Goal: Contribute content: Contribute content

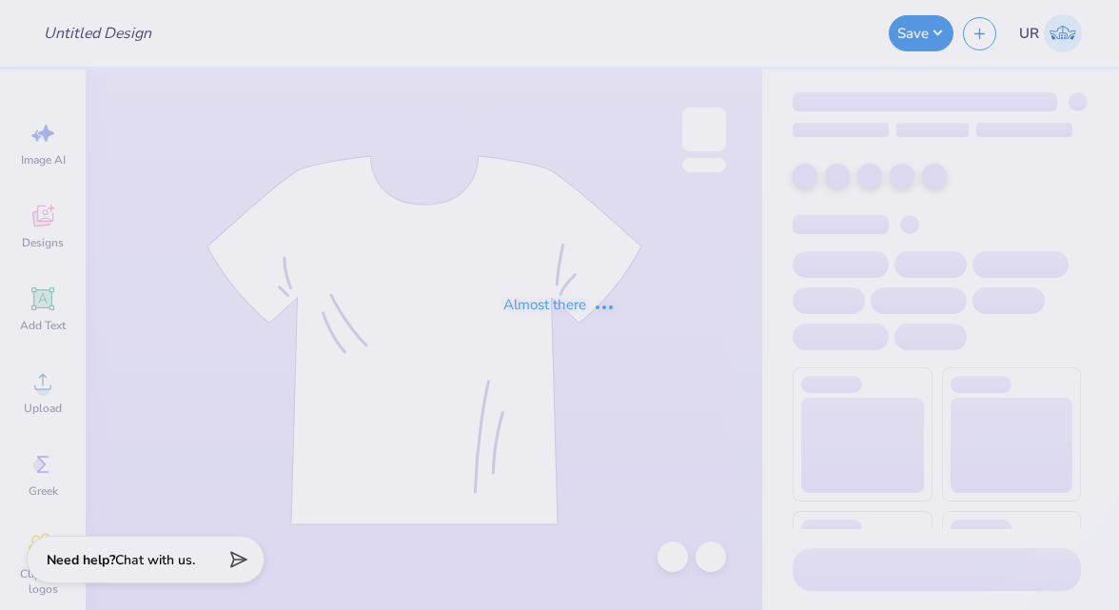
type input "Formal shirts for Kappa Kappa Gamma"
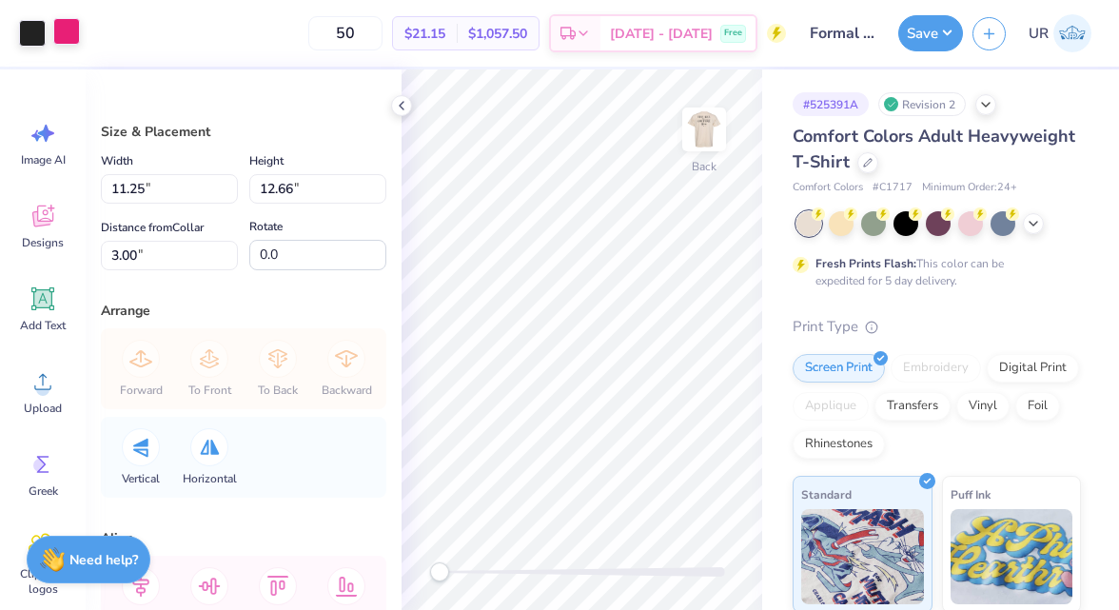
click at [70, 39] on div at bounding box center [66, 31] width 27 height 27
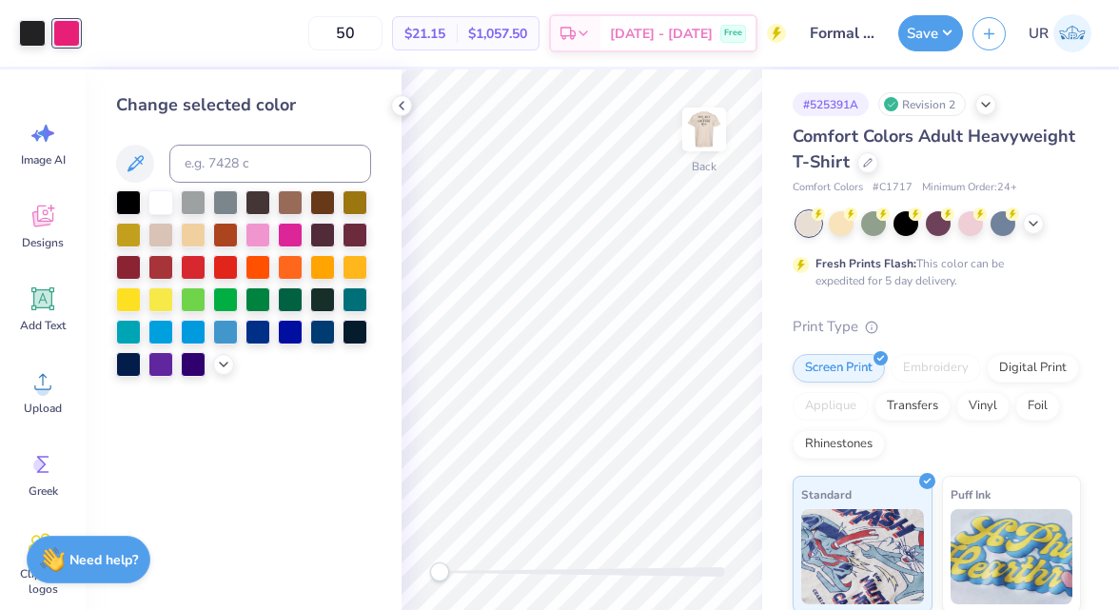
click at [214, 379] on div "Change selected color" at bounding box center [244, 339] width 316 height 541
click at [226, 346] on div at bounding box center [243, 283] width 255 height 187
click at [226, 358] on icon at bounding box center [223, 362] width 15 height 15
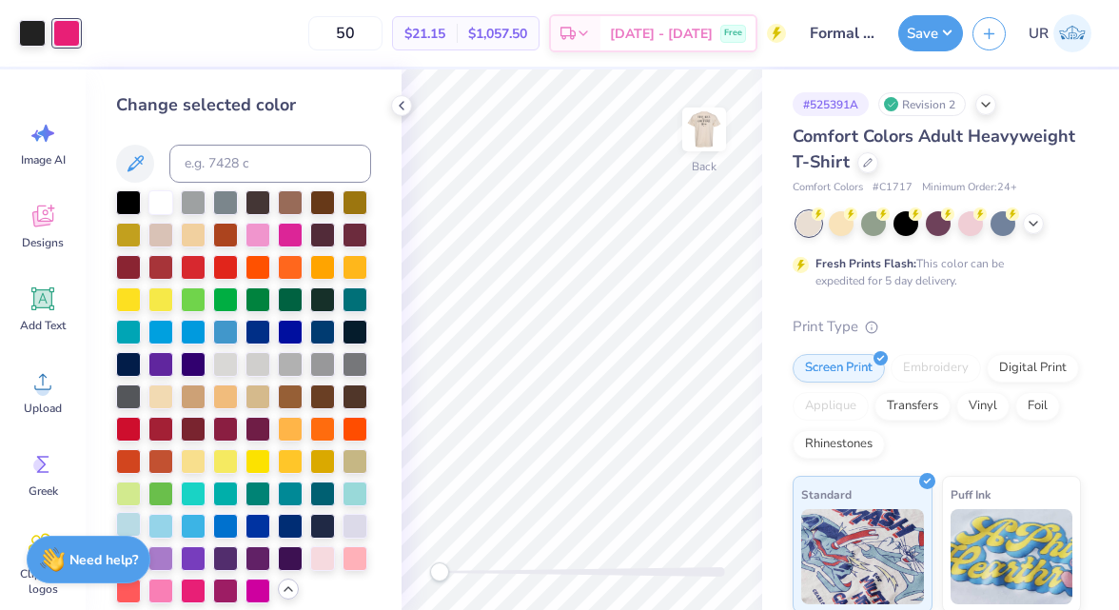
click at [135, 521] on div at bounding box center [128, 524] width 25 height 25
click at [156, 521] on div at bounding box center [160, 524] width 25 height 25
click at [228, 333] on div at bounding box center [225, 330] width 25 height 25
click at [187, 326] on div at bounding box center [193, 330] width 25 height 25
click at [155, 328] on div at bounding box center [160, 330] width 25 height 25
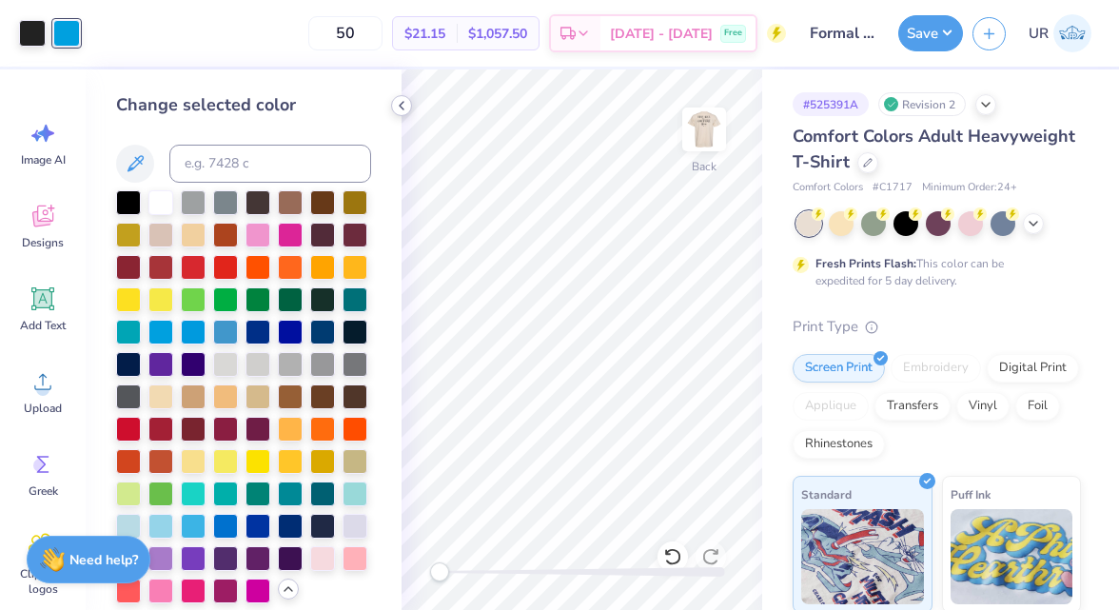
click at [406, 105] on icon at bounding box center [401, 105] width 15 height 15
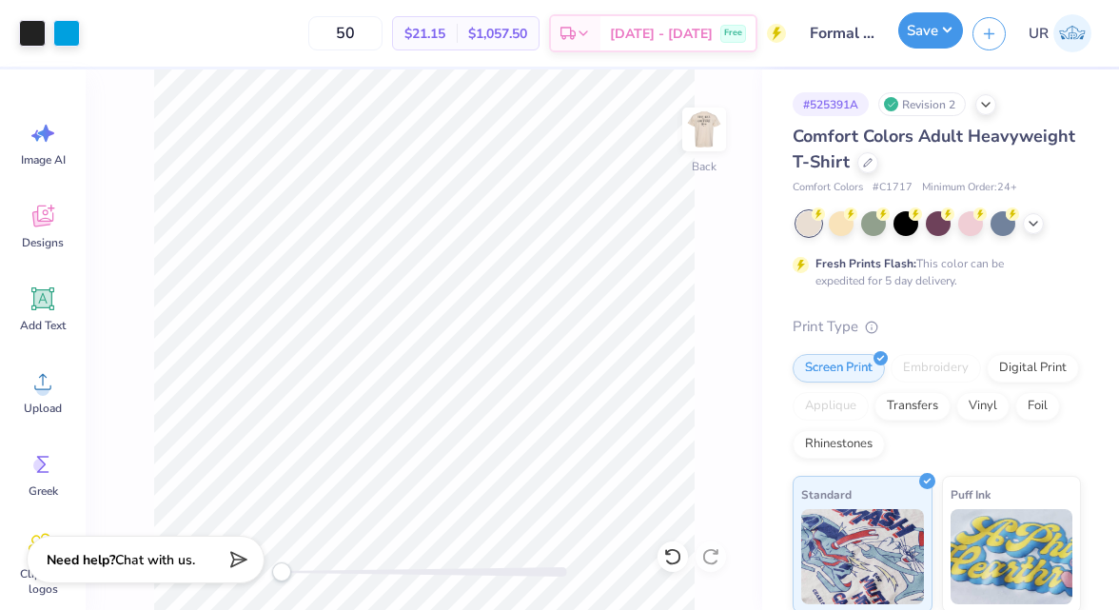
click at [916, 32] on button "Save" at bounding box center [931, 30] width 65 height 36
click at [720, 133] on img at bounding box center [704, 129] width 76 height 76
click at [922, 34] on button "Save" at bounding box center [931, 30] width 65 height 36
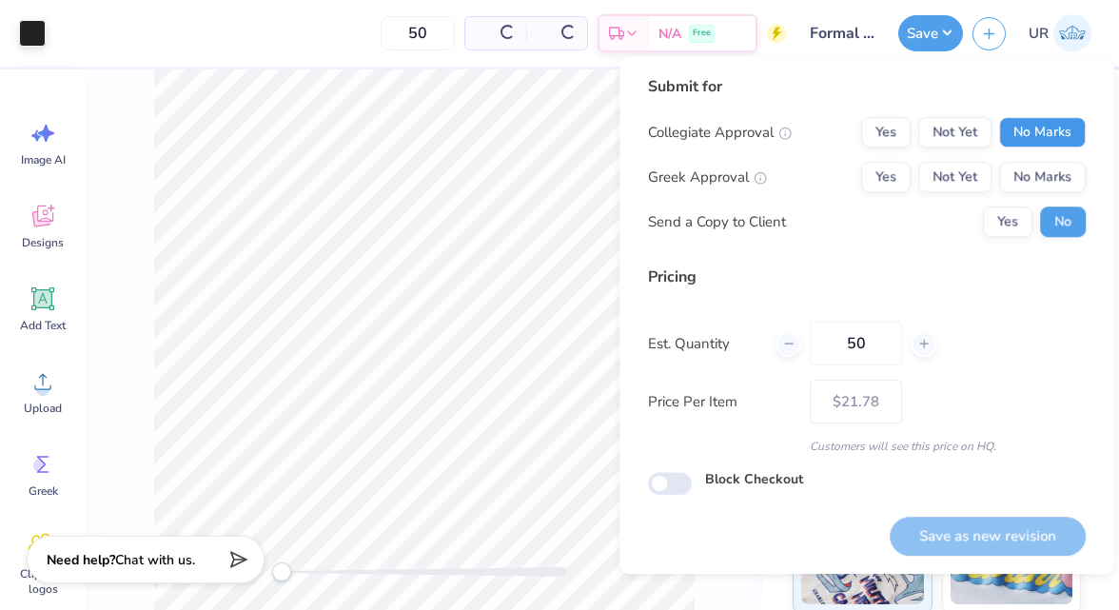
click at [1013, 135] on button "No Marks" at bounding box center [1043, 132] width 87 height 30
click at [872, 186] on button "Yes" at bounding box center [885, 177] width 49 height 30
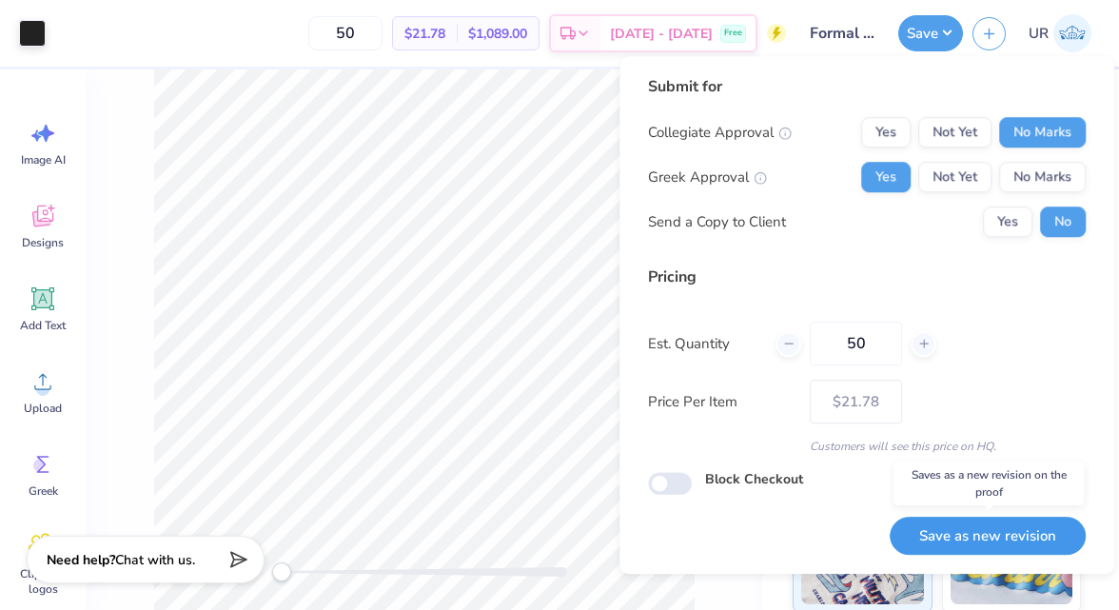
click at [969, 536] on button "Save as new revision" at bounding box center [988, 536] width 196 height 39
type input "$21.78"
